Goal: Navigation & Orientation: Find specific page/section

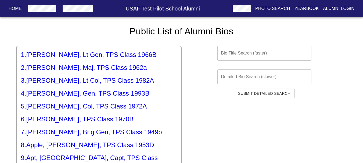
click at [12, 11] on p "Home" at bounding box center [15, 8] width 13 height 6
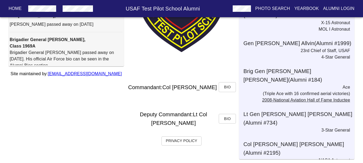
scroll to position [291, 0]
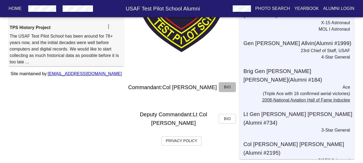
click at [231, 87] on span "Bio" at bounding box center [227, 87] width 9 height 7
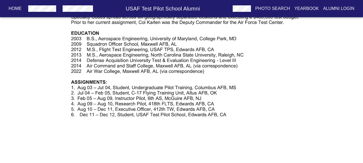
scroll to position [242, 0]
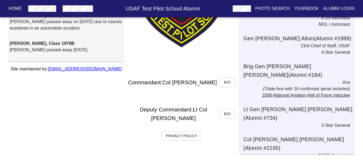
scroll to position [291, 0]
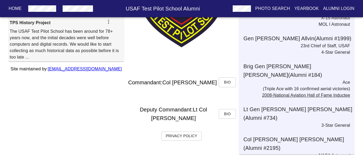
click at [235, 119] on button "Bio" at bounding box center [227, 114] width 17 height 10
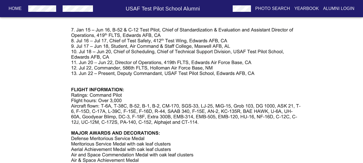
scroll to position [412, 0]
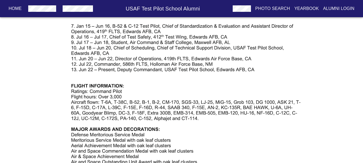
drag, startPoint x: 152, startPoint y: 76, endPoint x: 149, endPoint y: 83, distance: 8.2
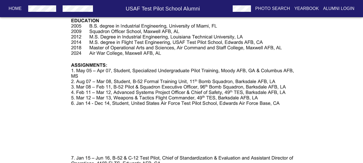
scroll to position [277, 0]
